Goal: Navigation & Orientation: Find specific page/section

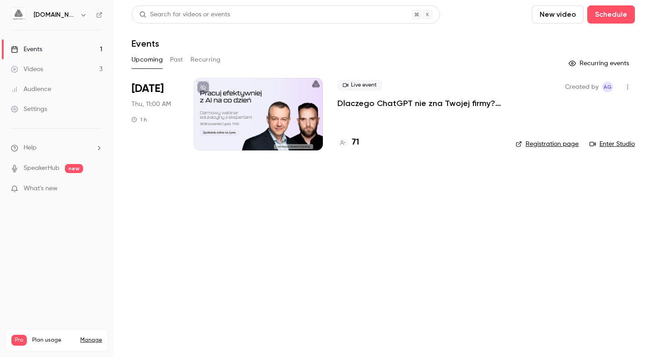
click at [47, 89] on div "Audience" at bounding box center [31, 89] width 40 height 9
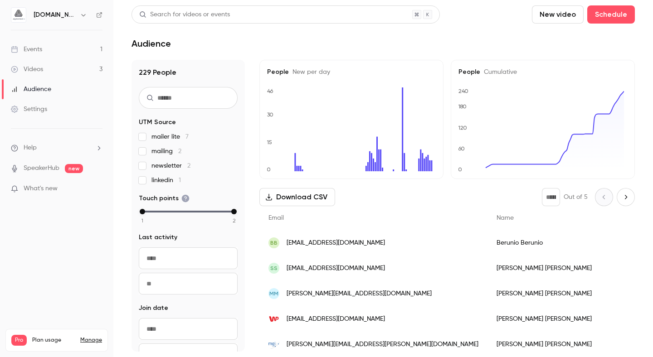
click at [41, 47] on div "Events" at bounding box center [26, 49] width 31 height 9
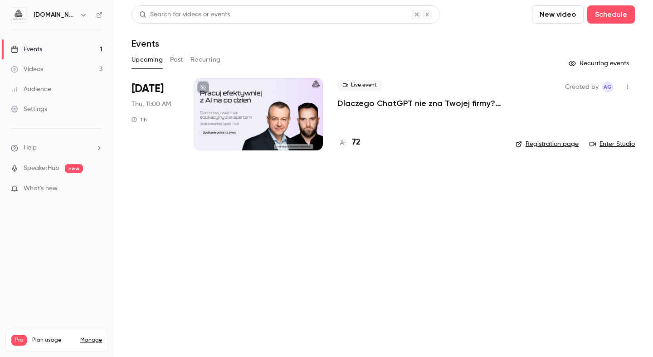
click at [336, 252] on main "Search for videos or events New video Schedule Events Upcoming Past Recurring R…" at bounding box center [382, 178] width 539 height 357
click at [77, 92] on link "Audience" at bounding box center [56, 89] width 113 height 20
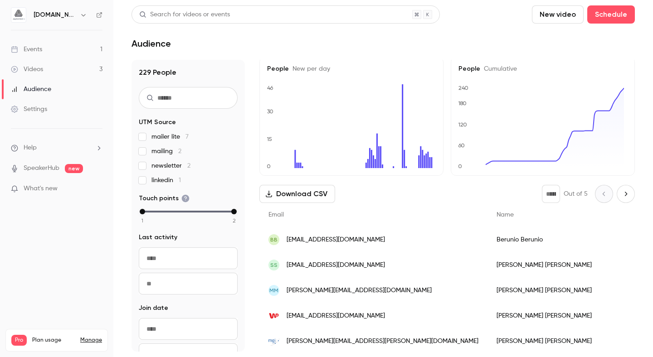
scroll to position [5, 0]
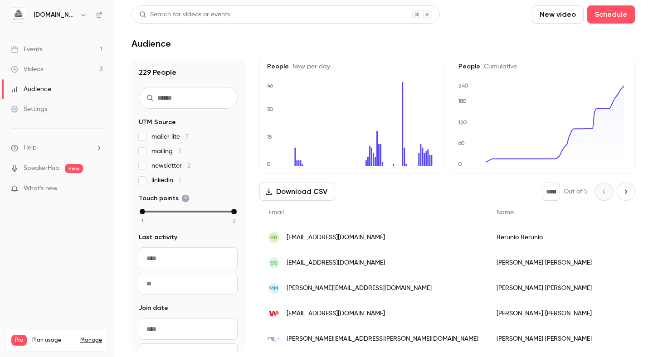
click at [52, 54] on link "Events 1" at bounding box center [56, 49] width 113 height 20
